Goal: Book appointment/travel/reservation

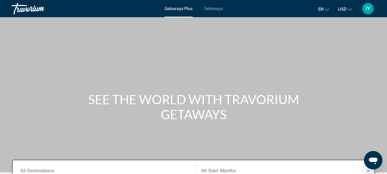
click at [216, 10] on span "Getaways" at bounding box center [213, 8] width 19 height 5
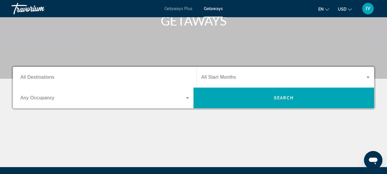
scroll to position [94, 0]
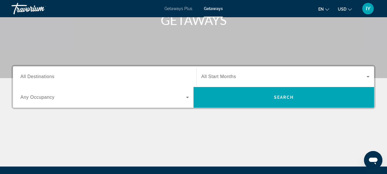
click at [53, 79] on span "All Destinations" at bounding box center [37, 76] width 34 height 5
click at [53, 79] on input "Destination All Destinations" at bounding box center [104, 77] width 168 height 7
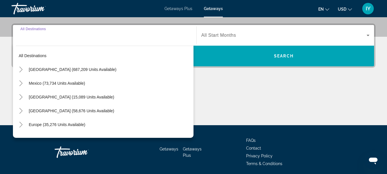
scroll to position [140, 0]
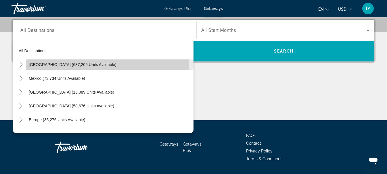
click at [46, 66] on span "[GEOGRAPHIC_DATA] (687,209 units available)" at bounding box center [73, 64] width 88 height 5
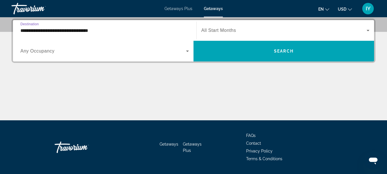
click at [34, 28] on input "**********" at bounding box center [104, 30] width 168 height 7
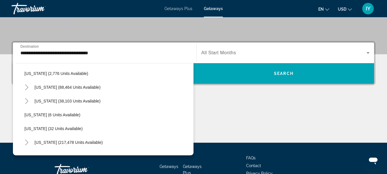
scroll to position [44, 0]
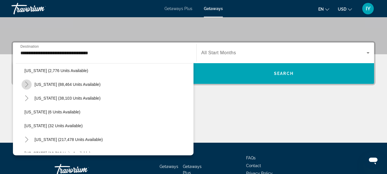
click at [27, 84] on icon "Toggle California (88,464 units available)" at bounding box center [26, 85] width 3 height 6
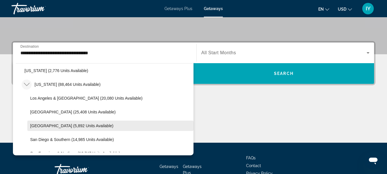
click at [50, 125] on span "[GEOGRAPHIC_DATA] (5,892 units available)" at bounding box center [71, 126] width 83 height 5
type input "**********"
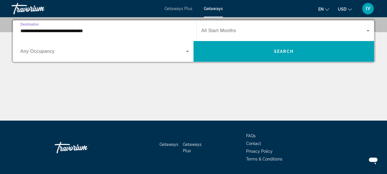
scroll to position [140, 0]
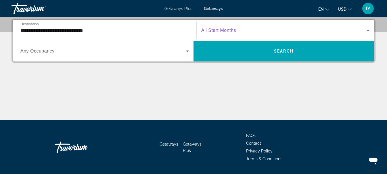
click at [366, 32] on icon "Search widget" at bounding box center [367, 30] width 7 height 7
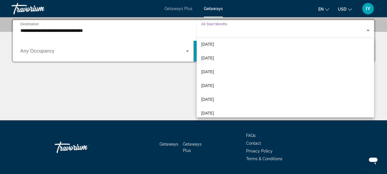
scroll to position [52, 0]
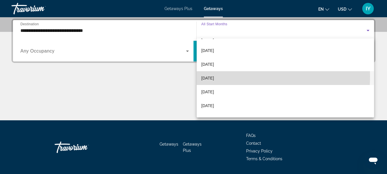
click at [214, 76] on span "[DATE]" at bounding box center [207, 78] width 13 height 7
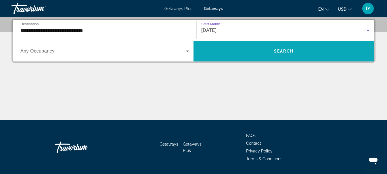
click at [276, 52] on span "Search" at bounding box center [284, 51] width 20 height 5
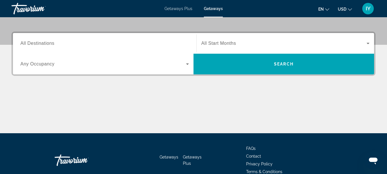
scroll to position [128, 0]
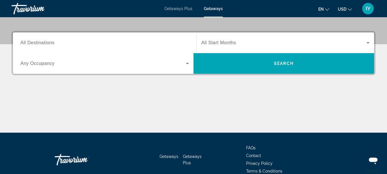
click at [33, 44] on span "All Destinations" at bounding box center [37, 42] width 34 height 5
click at [33, 44] on input "Destination All Destinations" at bounding box center [104, 43] width 168 height 7
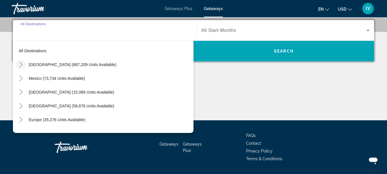
click at [22, 63] on icon "Toggle United States (687,209 units available)" at bounding box center [21, 65] width 6 height 6
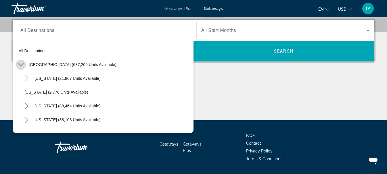
scroll to position [17, 0]
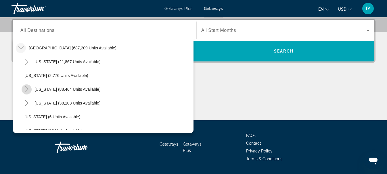
click at [26, 90] on icon "Toggle California (88,464 units available)" at bounding box center [27, 89] width 6 height 6
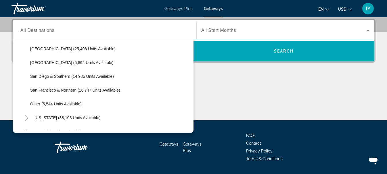
scroll to position [98, 0]
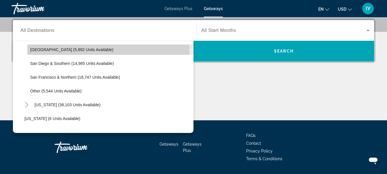
click at [49, 48] on span "[GEOGRAPHIC_DATA] (5,892 units available)" at bounding box center [71, 49] width 83 height 5
type input "**********"
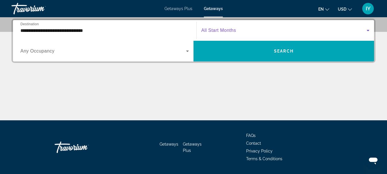
click at [366, 29] on icon "Search widget" at bounding box center [367, 30] width 7 height 7
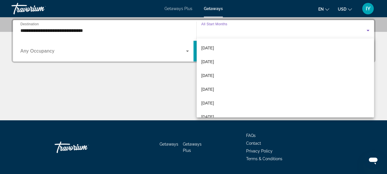
scroll to position [61, 0]
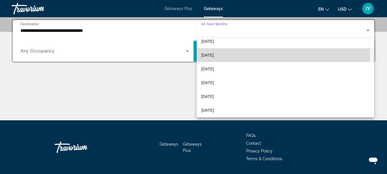
click at [229, 55] on mat-option "[DATE]" at bounding box center [285, 55] width 177 height 14
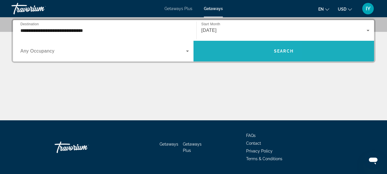
click at [229, 55] on span "Search widget" at bounding box center [283, 51] width 180 height 14
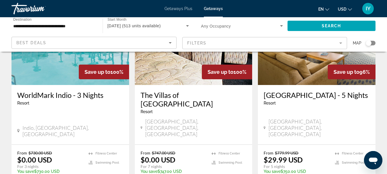
scroll to position [334, 0]
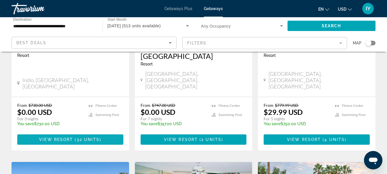
click at [77, 133] on span "Main content" at bounding box center [70, 140] width 106 height 14
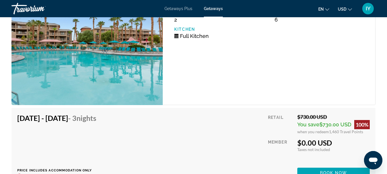
scroll to position [1282, 0]
